Goal: Check status: Check status

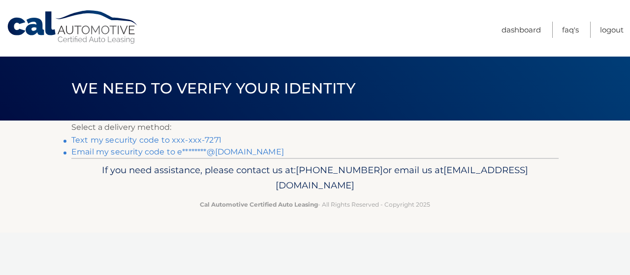
click at [140, 140] on link "Text my security code to xxx-xxx-7271" at bounding box center [146, 139] width 150 height 9
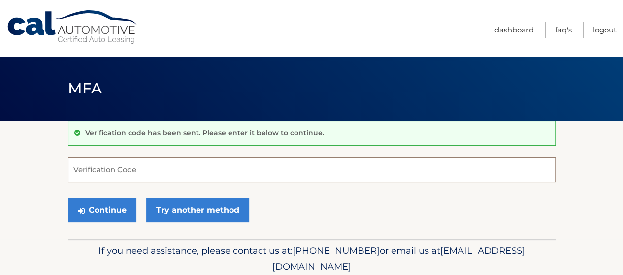
click at [115, 168] on input "Verification Code" at bounding box center [311, 170] width 487 height 25
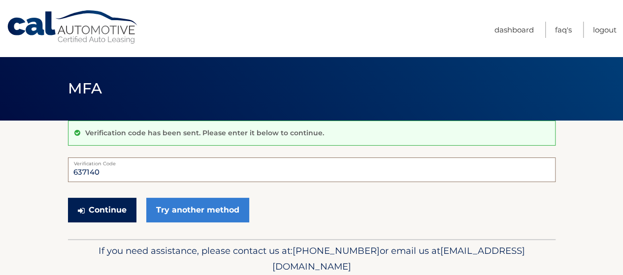
type input "637140"
click at [98, 206] on button "Continue" at bounding box center [102, 210] width 68 height 25
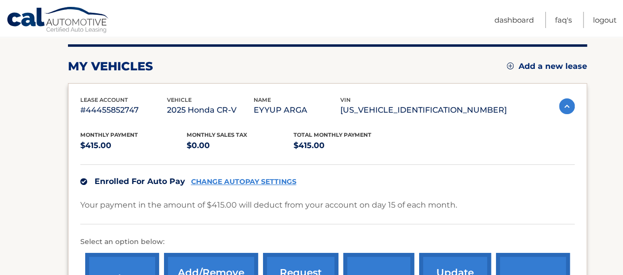
scroll to position [98, 0]
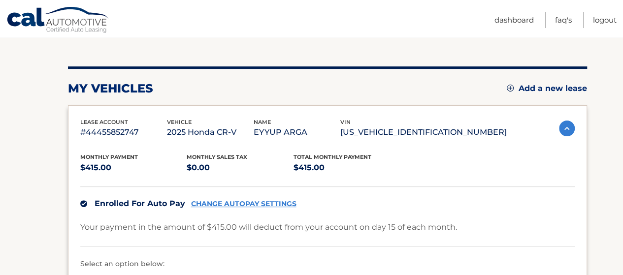
click at [564, 124] on img at bounding box center [567, 129] width 16 height 16
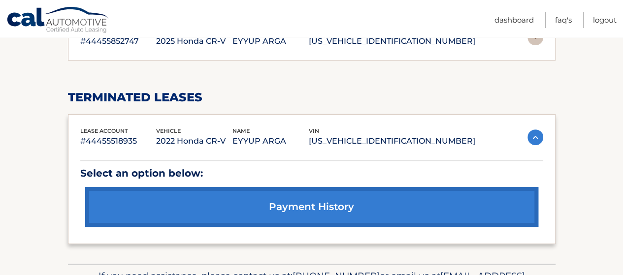
scroll to position [197, 0]
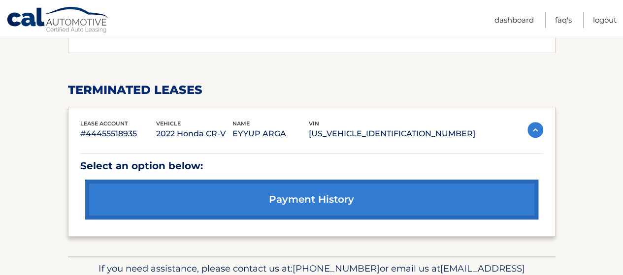
click at [536, 129] on img at bounding box center [535, 130] width 16 height 16
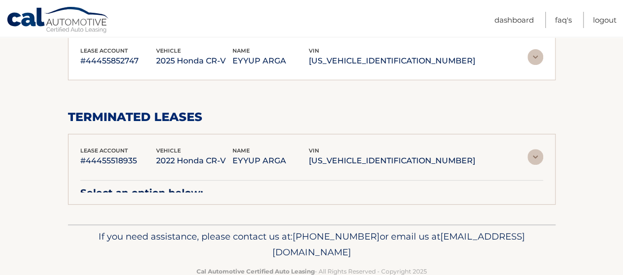
scroll to position [168, 0]
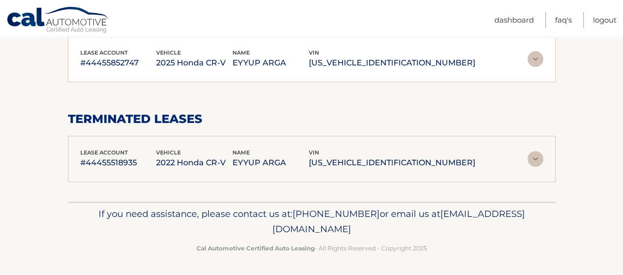
click at [536, 129] on div "terminated leases lease account #44455518935 vehicle 2022 Honda CR-V name EYYUP…" at bounding box center [311, 147] width 487 height 70
click at [537, 151] on img at bounding box center [535, 159] width 16 height 16
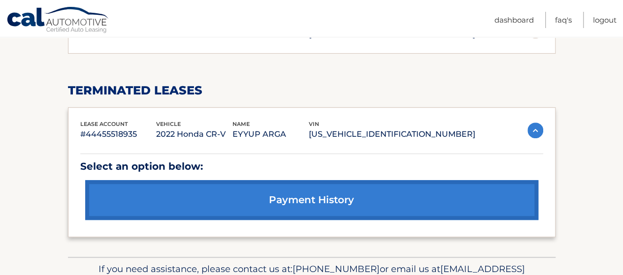
scroll to position [217, 0]
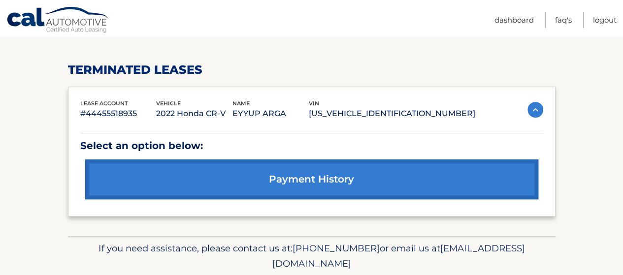
click at [299, 180] on link "payment history" at bounding box center [311, 180] width 453 height 40
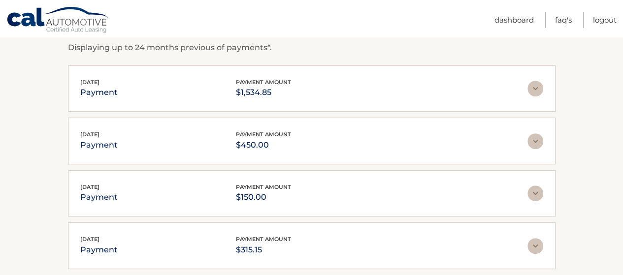
scroll to position [197, 0]
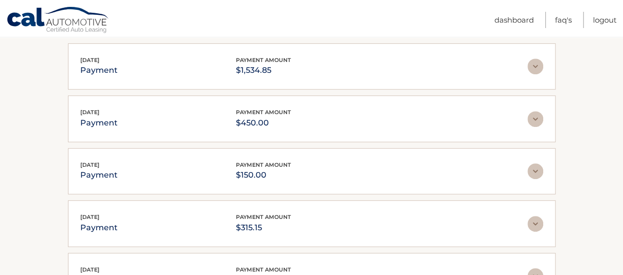
click at [534, 69] on img at bounding box center [535, 67] width 16 height 16
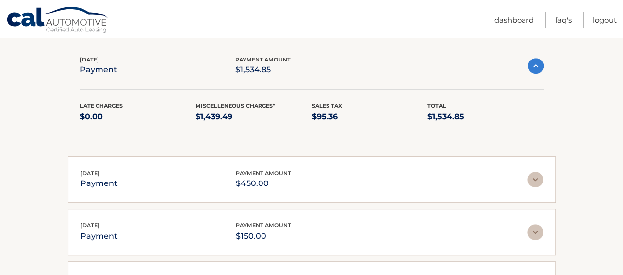
click at [534, 69] on img at bounding box center [536, 66] width 16 height 16
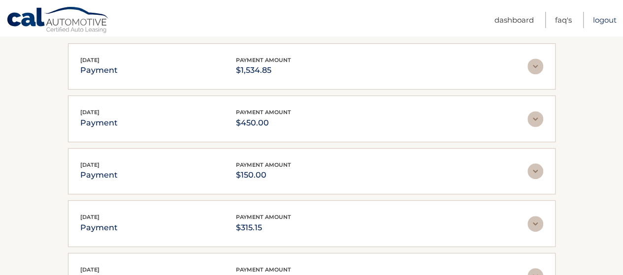
click at [605, 23] on link "Logout" at bounding box center [605, 20] width 24 height 16
